Goal: Information Seeking & Learning: Find specific fact

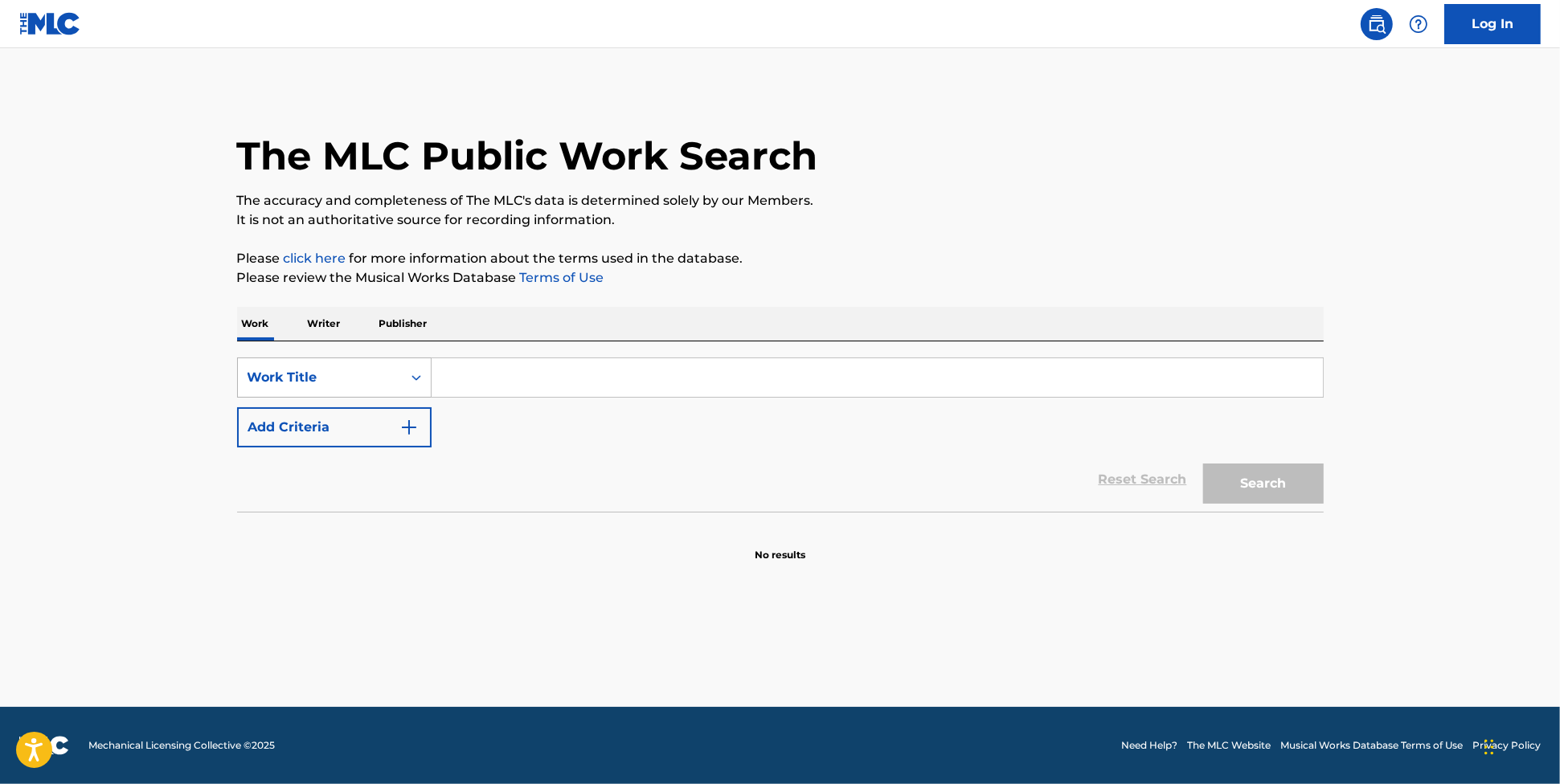
click at [415, 374] on icon "Search Form" at bounding box center [417, 377] width 16 height 16
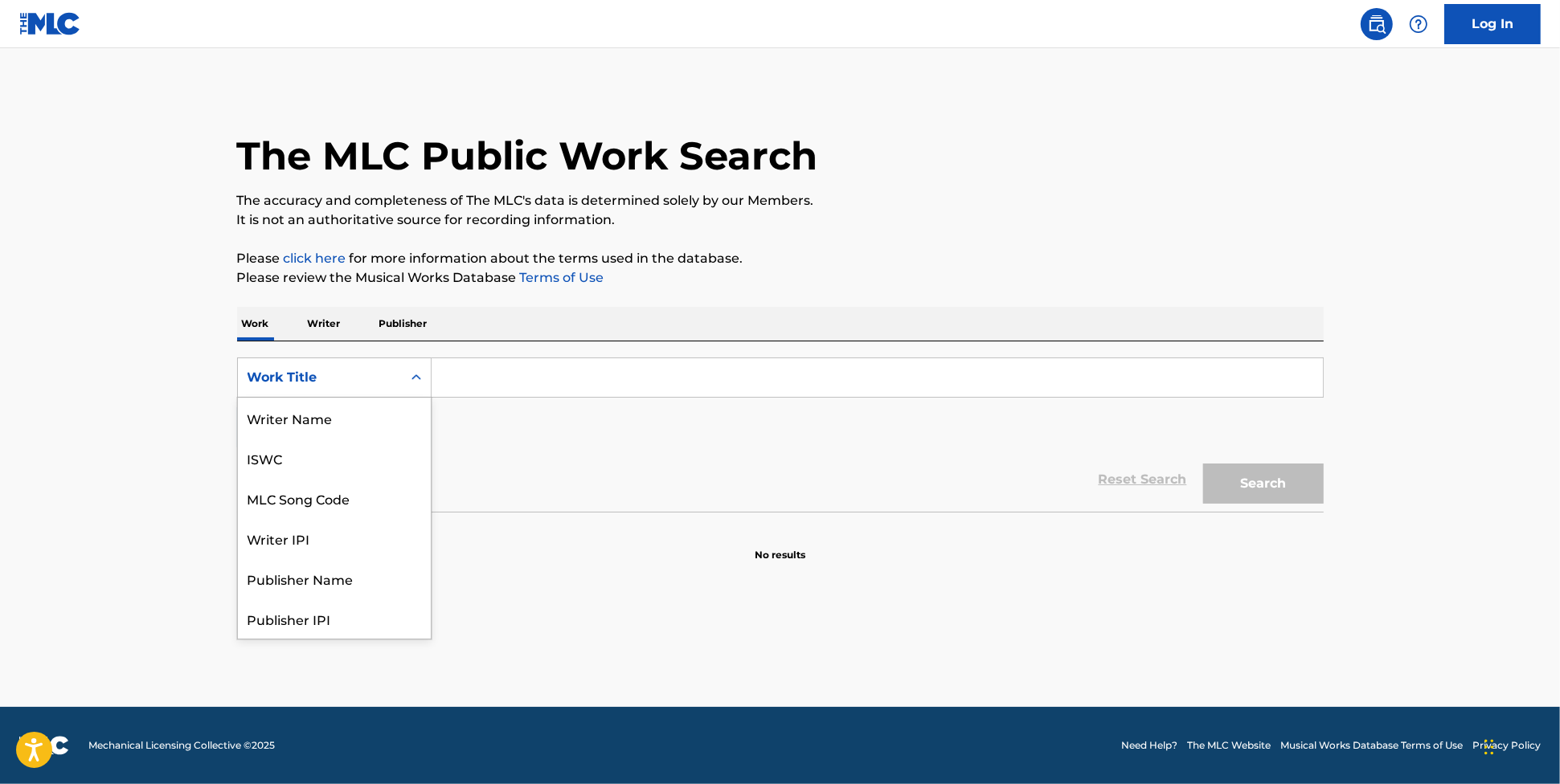
scroll to position [80, 0]
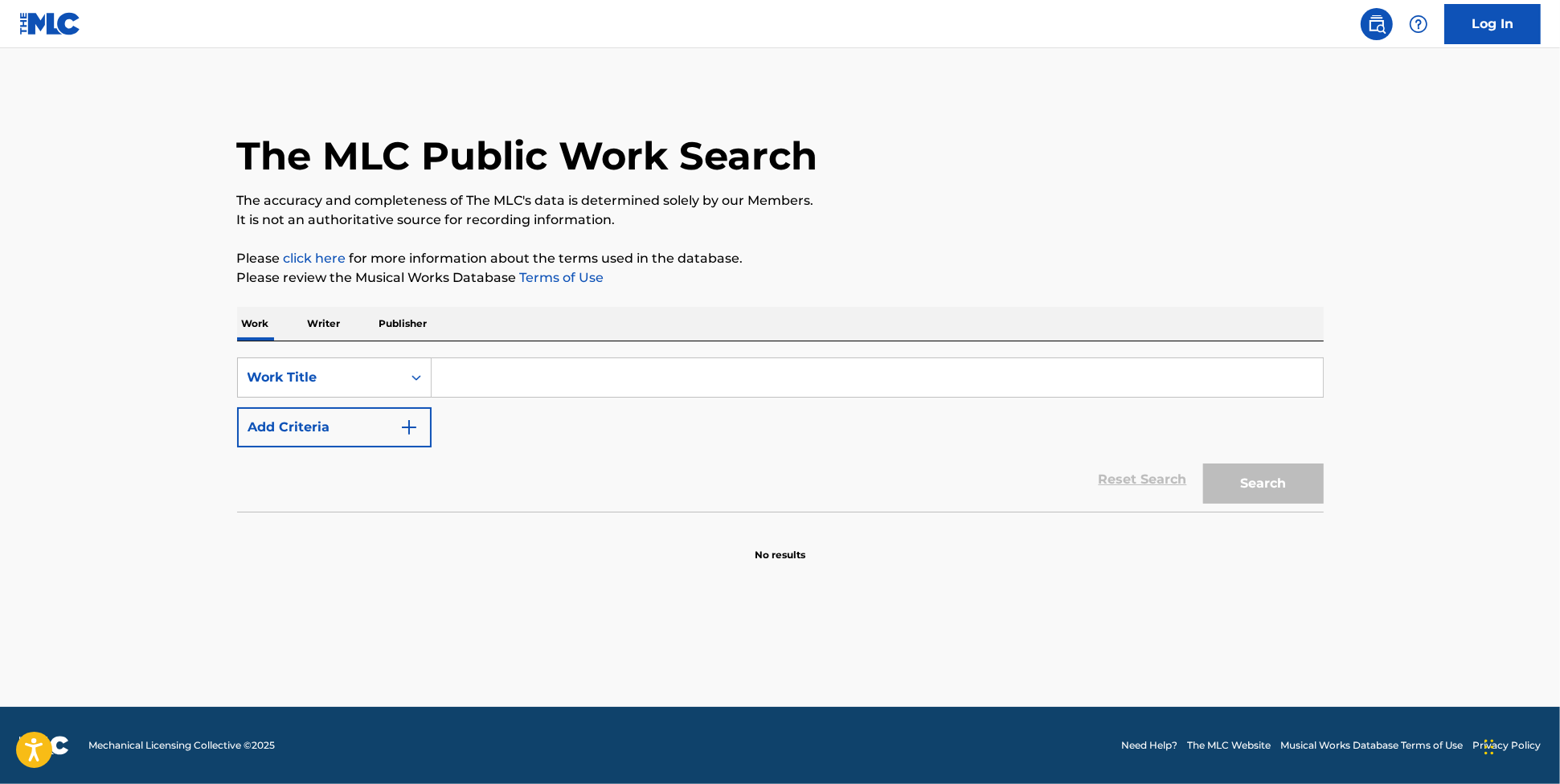
click at [372, 379] on div "Work Title" at bounding box center [320, 378] width 145 height 19
click at [483, 384] on input "Search Form" at bounding box center [877, 377] width 892 height 38
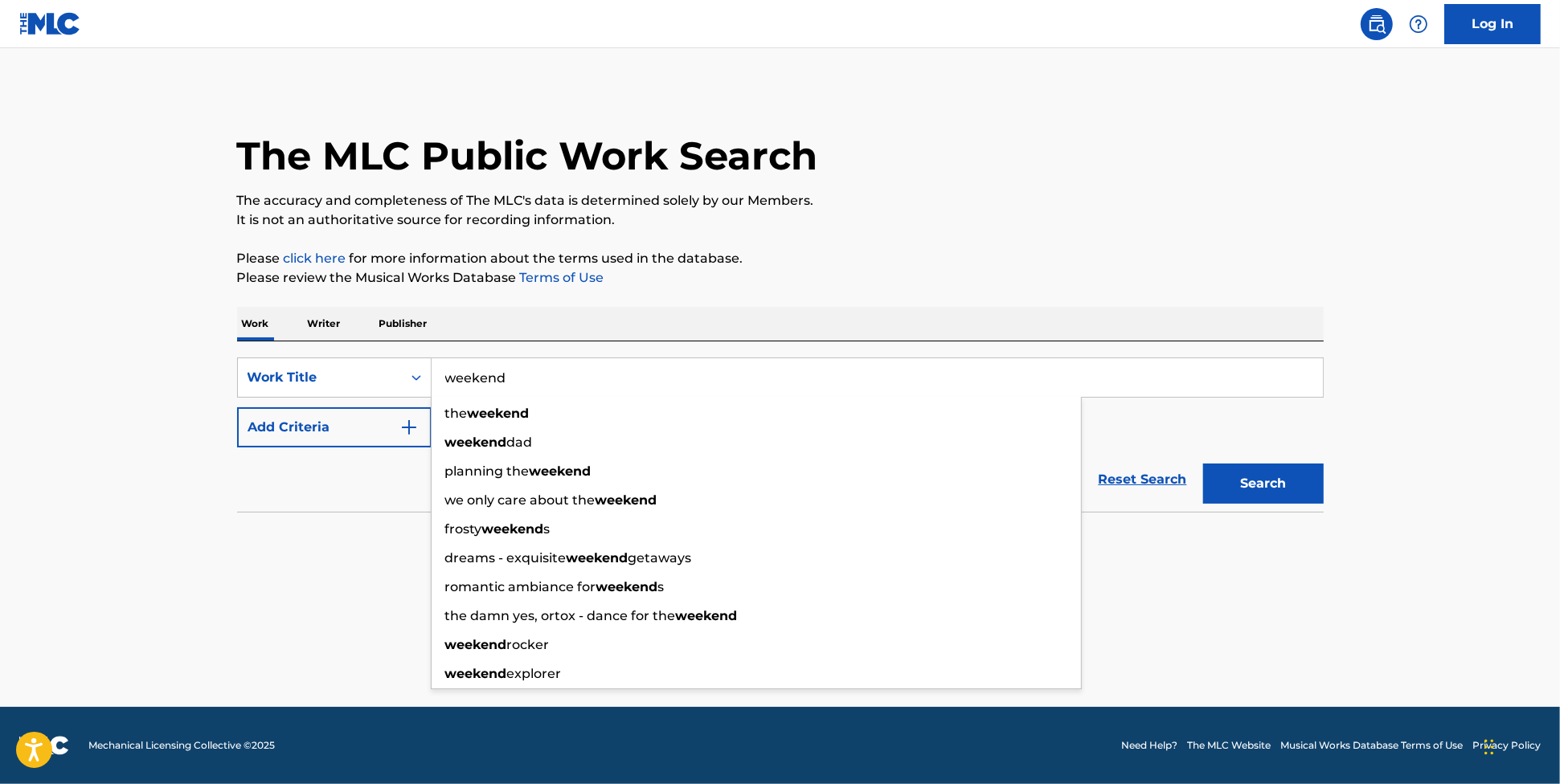
type input "weekend"
click at [1298, 434] on div "SearchWithCriteria283c8d53-571b-4a87-a4bc-07c147f5738d Work Title weekend the w…" at bounding box center [781, 402] width 1087 height 90
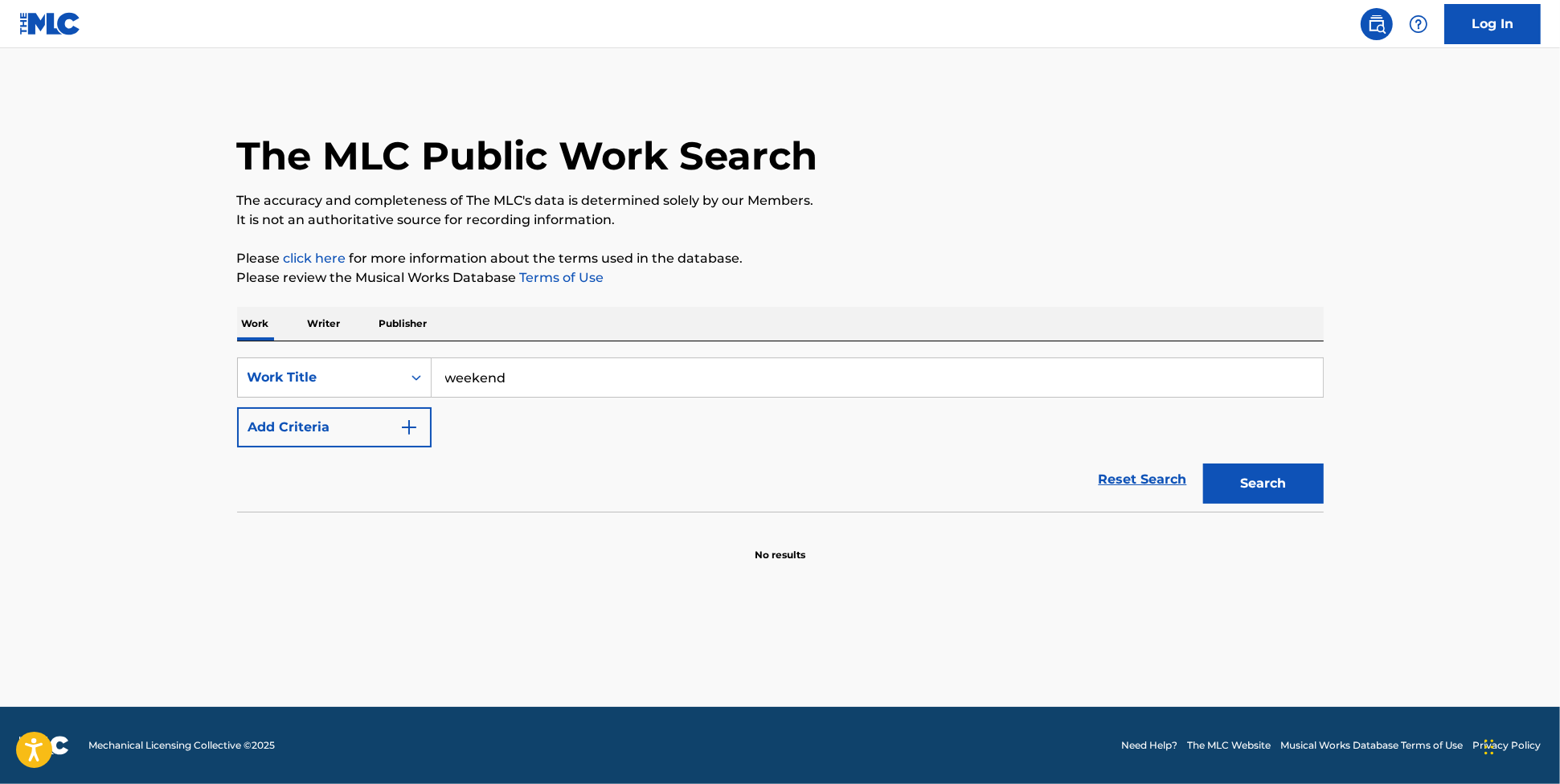
click at [427, 430] on button "Add Criteria" at bounding box center [335, 428] width 195 height 40
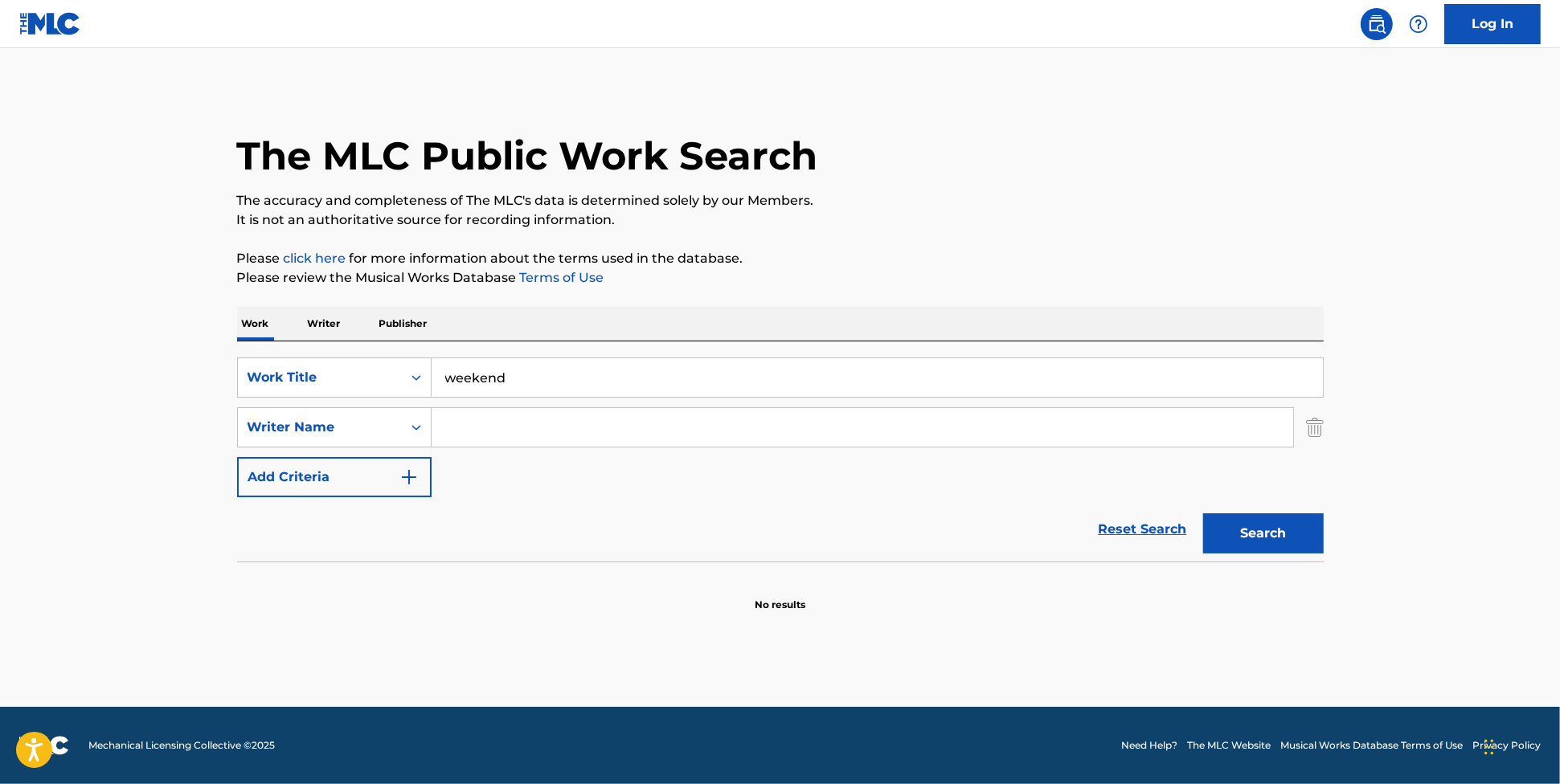
click at [466, 427] on input "Search Form" at bounding box center [862, 428] width 862 height 38
type input "[PERSON_NAME]"
click at [1204, 513] on button "Search" at bounding box center [1264, 533] width 121 height 40
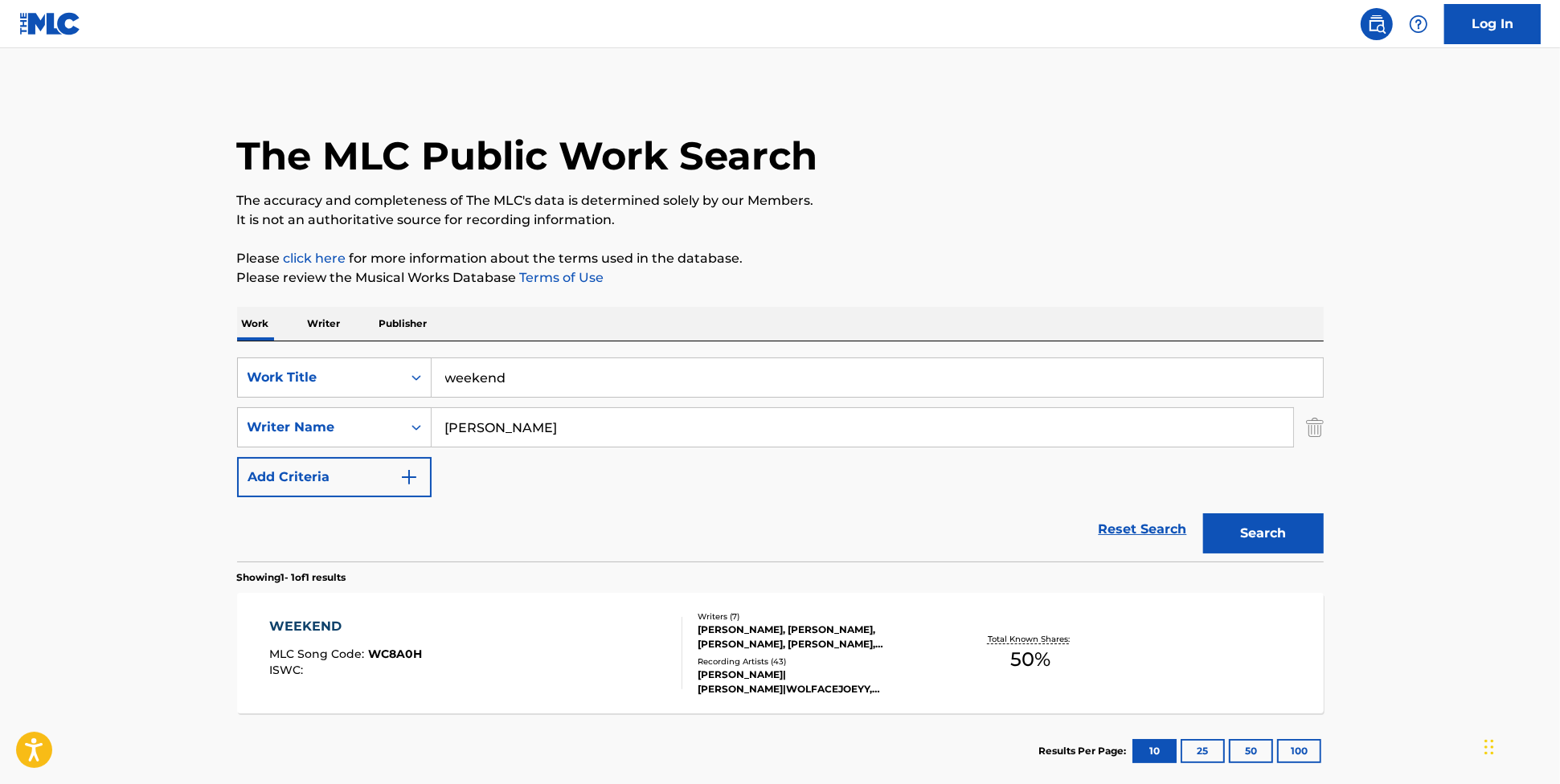
click at [1198, 651] on div "WEEKEND MLC Song Code : WC8A0H ISWC : Writers ( 7 ) [PERSON_NAME], [PERSON_NAME…" at bounding box center [781, 653] width 1087 height 120
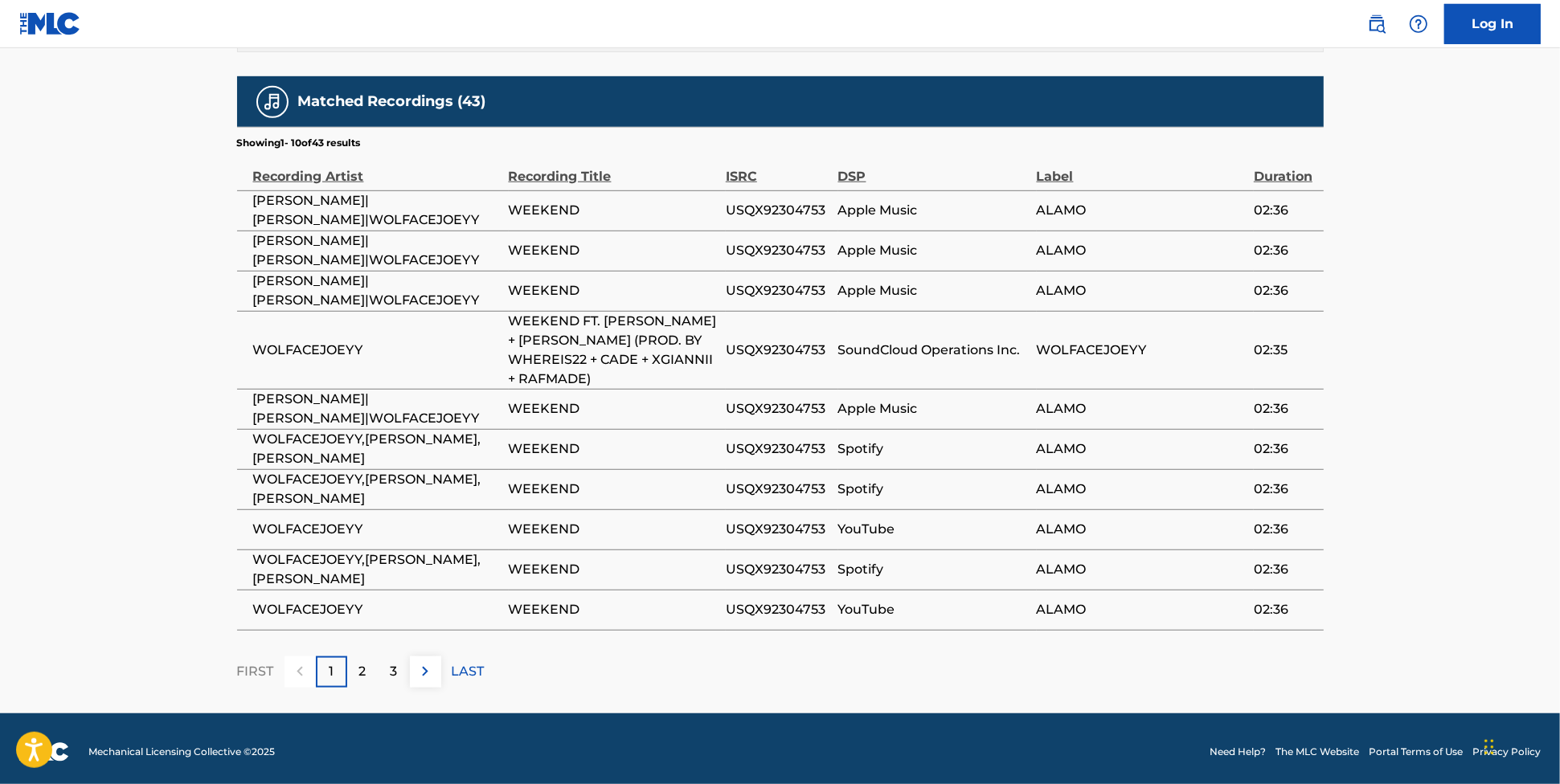
scroll to position [1710, 0]
